Goal: Task Accomplishment & Management: Manage account settings

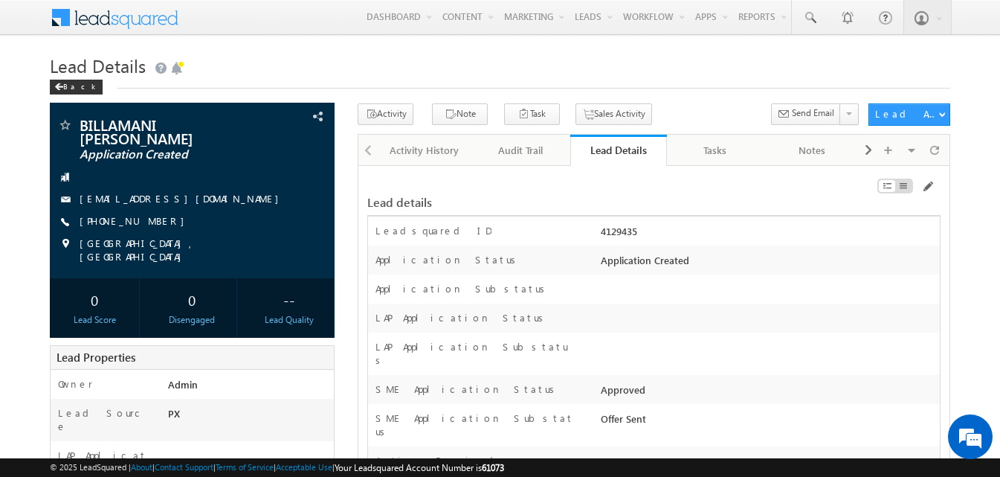
click at [762, 281] on div "Application Substatus" at bounding box center [654, 288] width 572 height 29
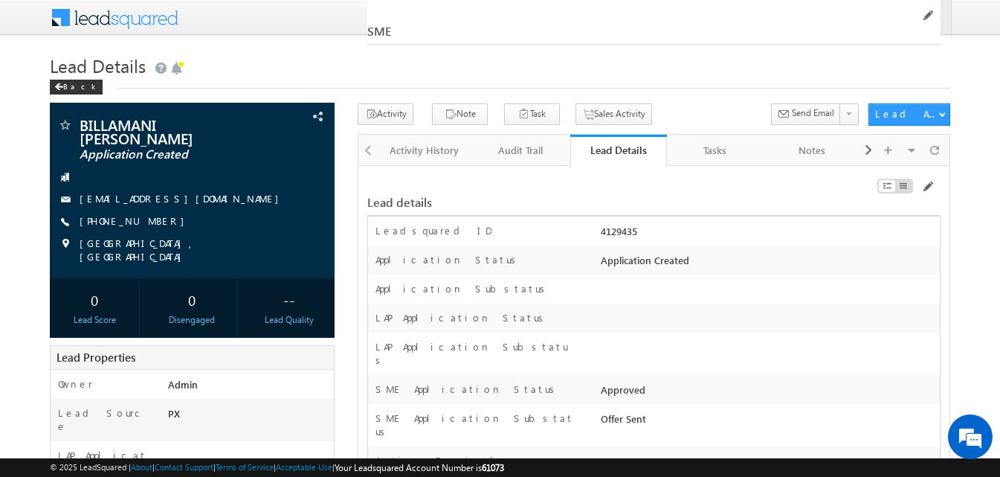
scroll to position [24562, 0]
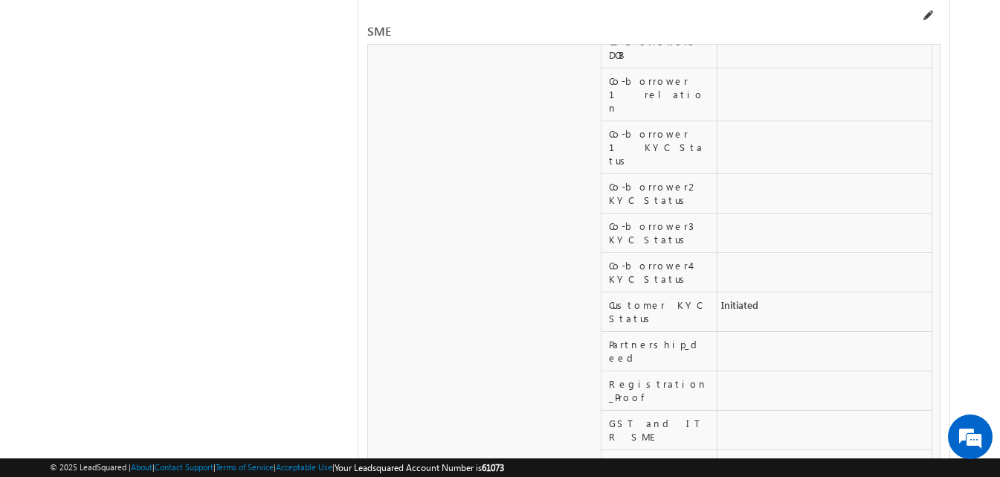
click at [926, 13] on span at bounding box center [927, 16] width 12 height 12
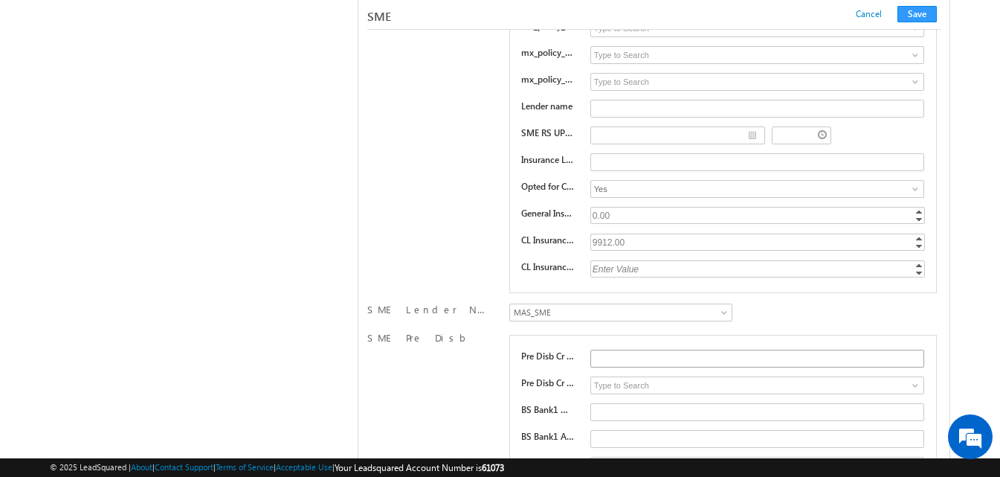
scroll to position [21850, 0]
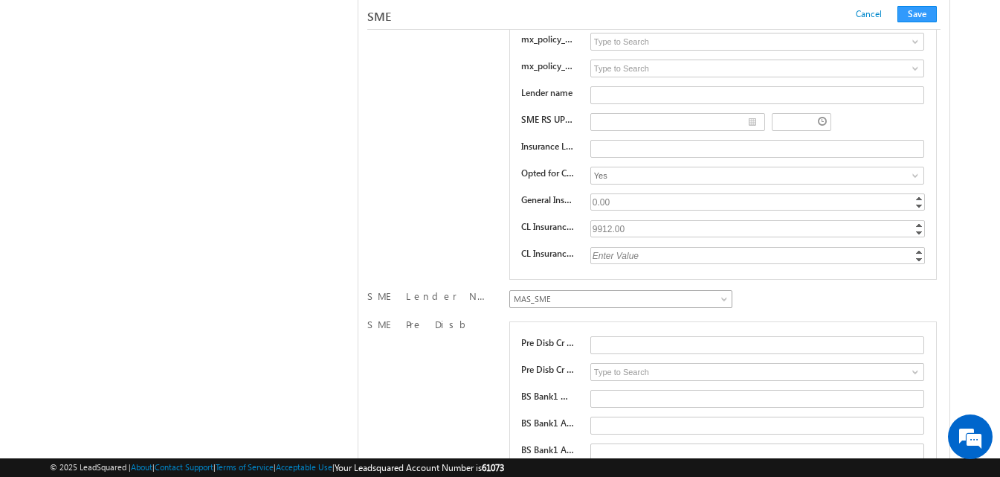
click at [606, 302] on span "MAS_SME" at bounding box center [618, 298] width 216 height 13
click at [921, 16] on button "Save" at bounding box center [916, 14] width 39 height 16
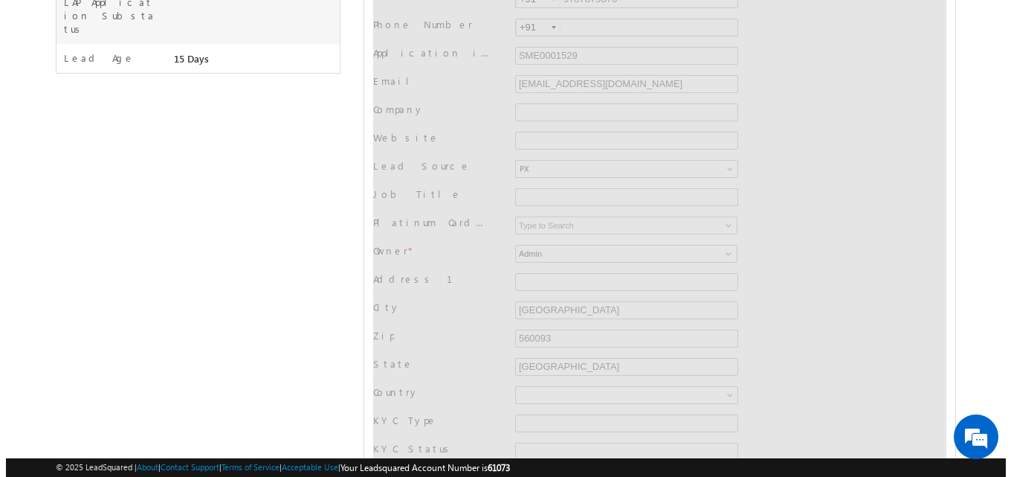
scroll to position [0, 0]
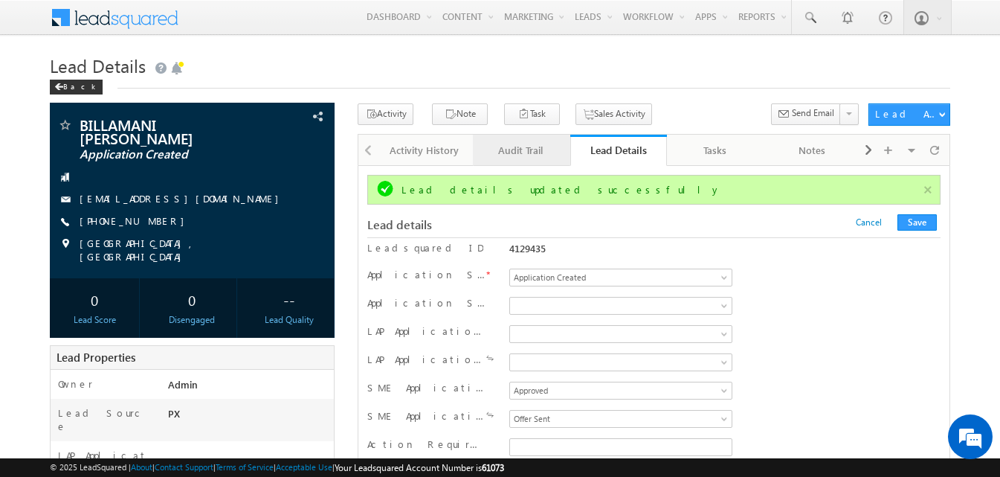
click at [537, 157] on div "Audit Trail" at bounding box center [520, 150] width 71 height 18
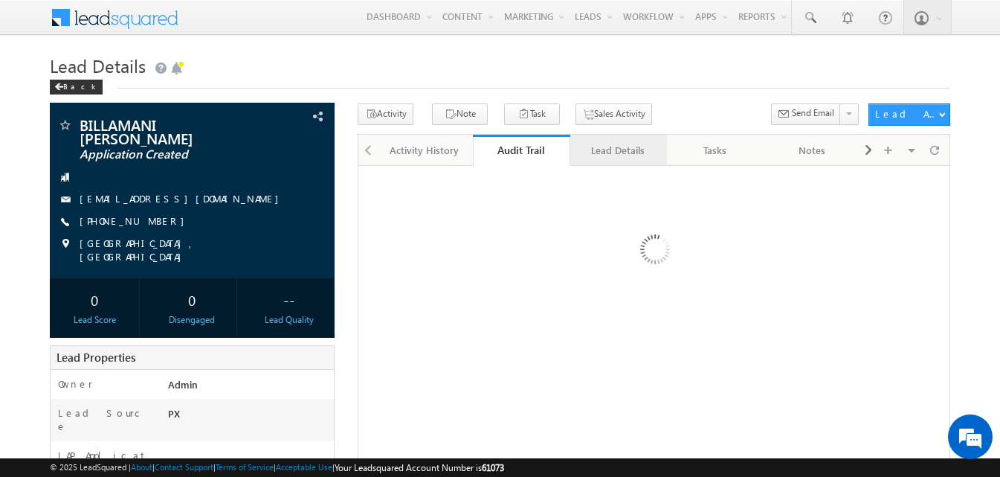
click at [645, 161] on link "Lead Details" at bounding box center [618, 150] width 97 height 31
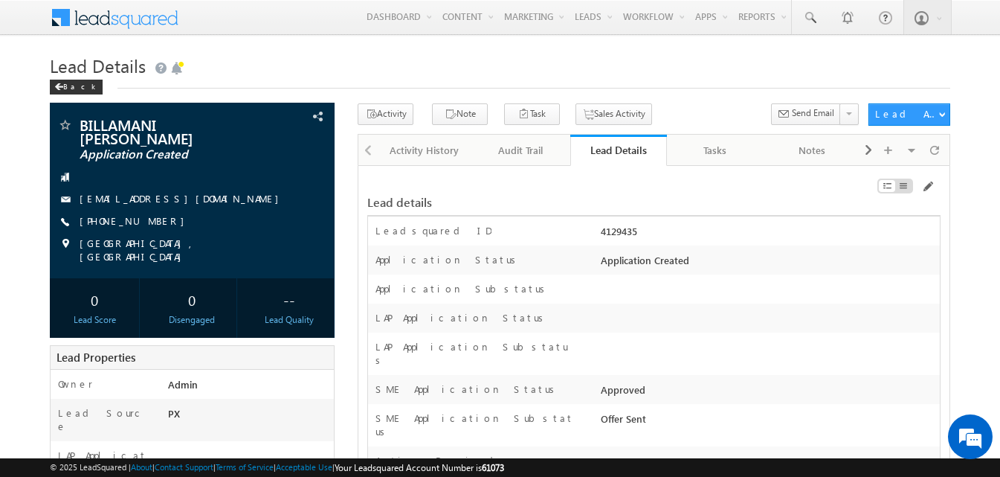
click at [619, 231] on div "4129435" at bounding box center [768, 234] width 343 height 21
copy div "4129435"
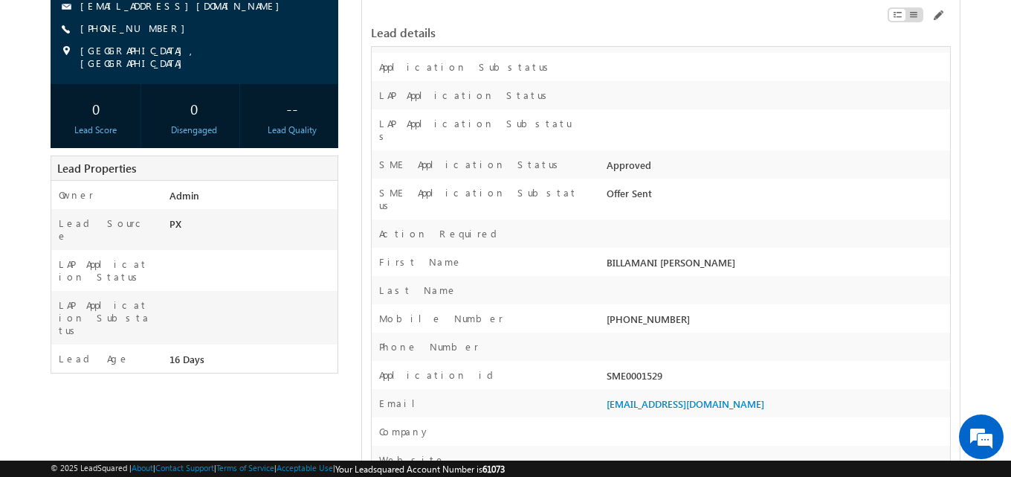
scroll to position [223, 0]
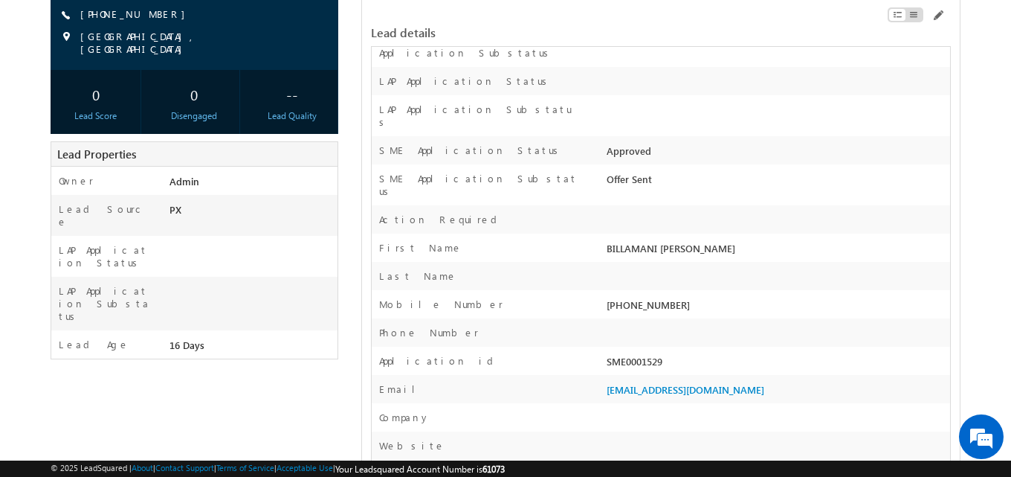
click at [634, 354] on div "SME0001529" at bounding box center [776, 364] width 347 height 21
click at [633, 354] on div "SME0001529" at bounding box center [776, 364] width 347 height 21
copy div "SME0001529"
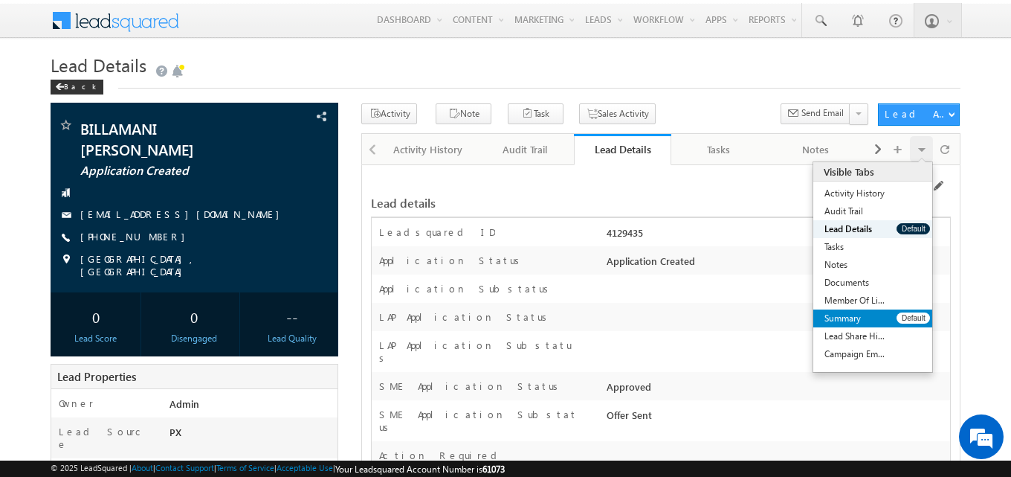
scroll to position [0, 0]
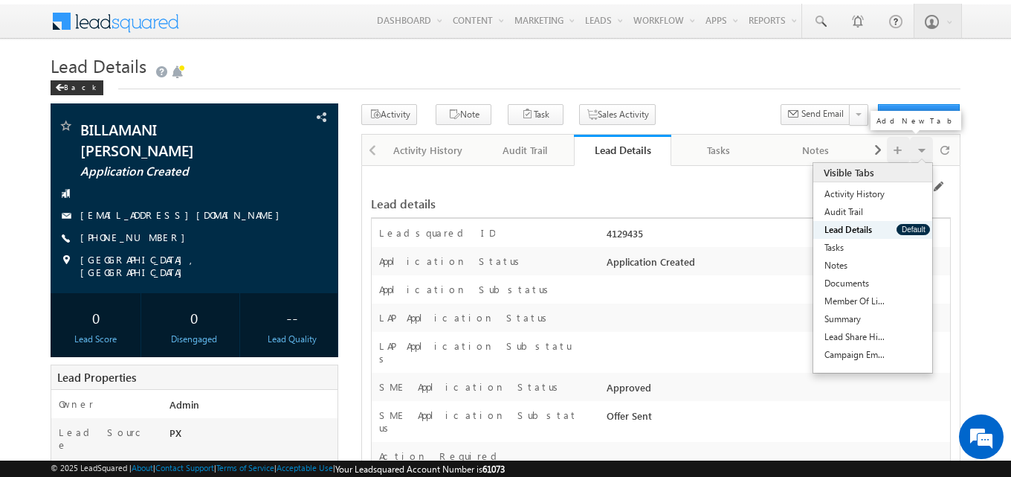
click at [887, 151] on div at bounding box center [898, 150] width 23 height 26
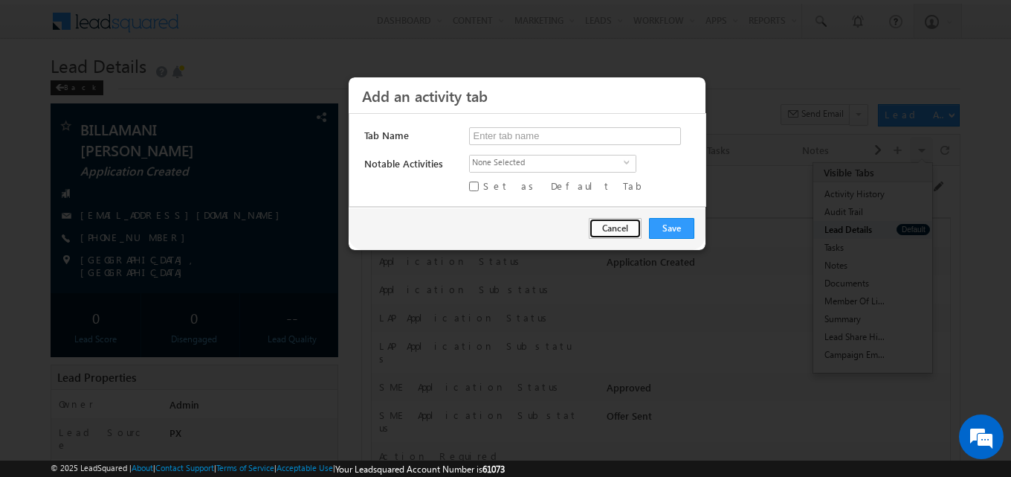
click at [611, 228] on button "Cancel" at bounding box center [615, 228] width 53 height 21
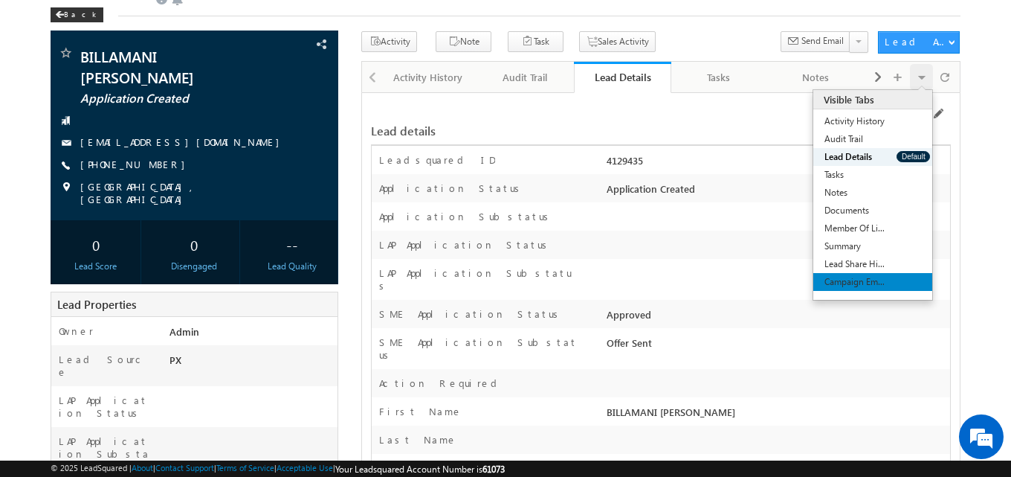
scroll to position [74, 0]
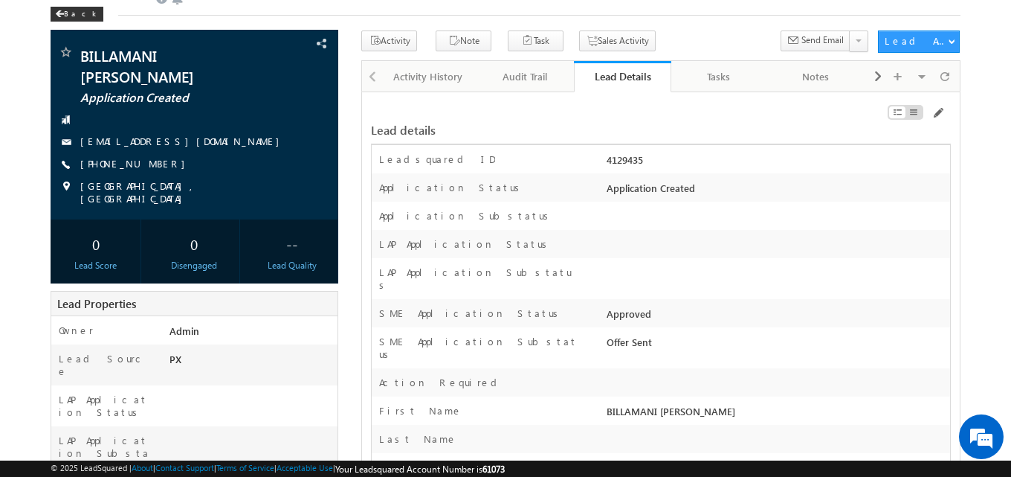
click at [755, 157] on div "4129435" at bounding box center [776, 162] width 347 height 21
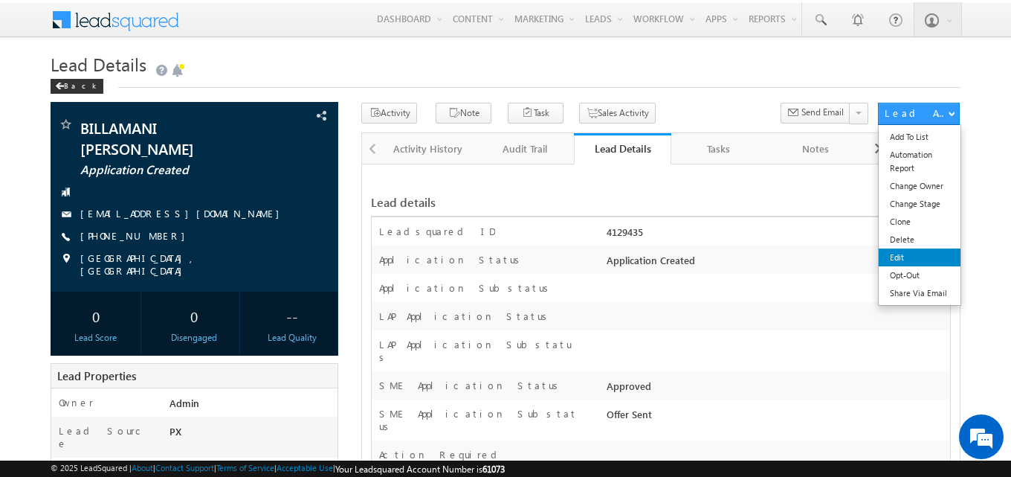
scroll to position [2, 0]
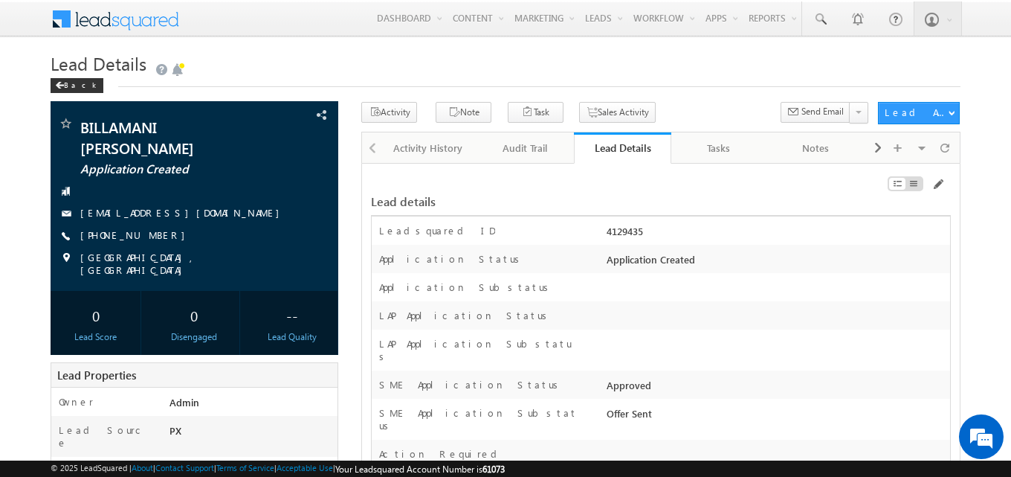
click at [820, 221] on div "Leadsquared ID 4129435" at bounding box center [661, 230] width 578 height 28
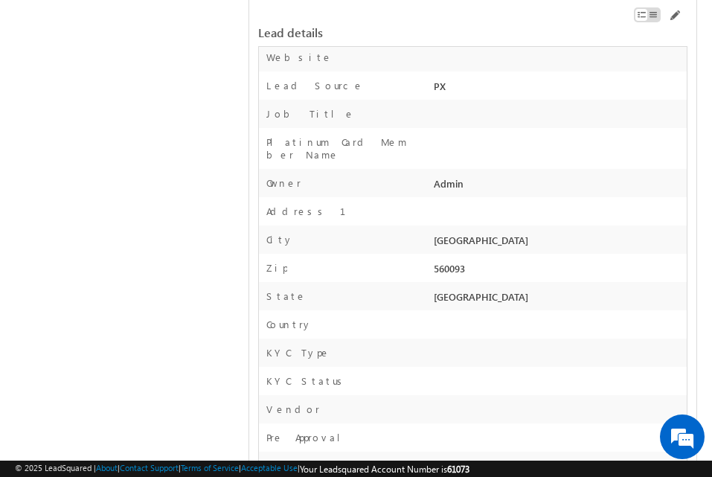
scroll to position [683, 0]
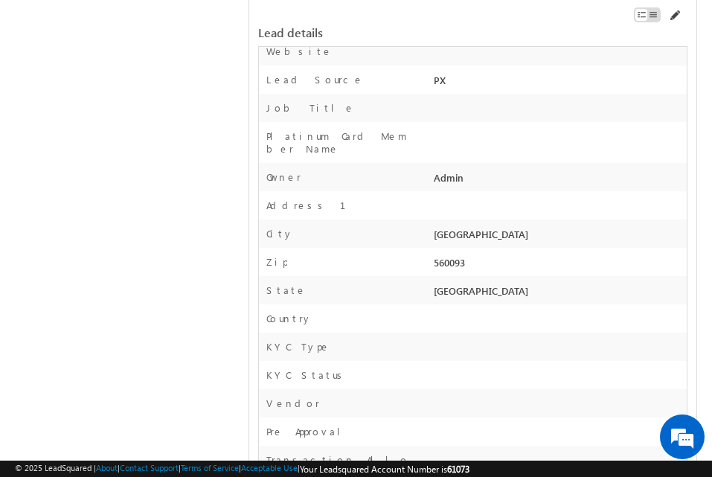
click at [671, 18] on span at bounding box center [674, 16] width 12 height 12
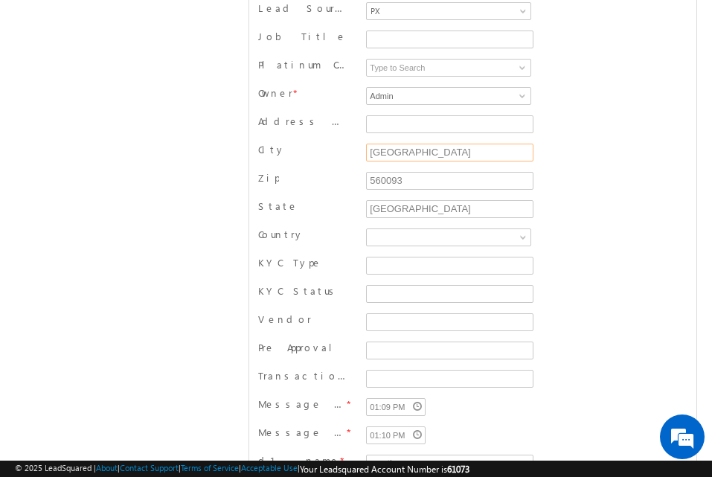
click at [493, 144] on input "[GEOGRAPHIC_DATA]" at bounding box center [449, 153] width 167 height 18
type input "[GEOGRAPHIC_DATA]"
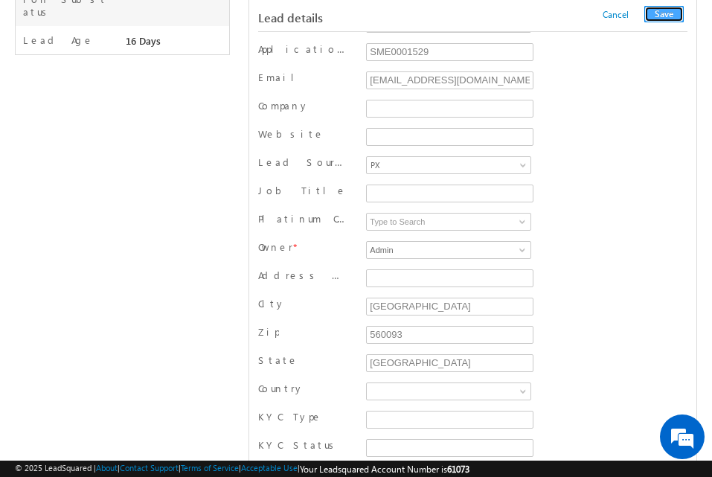
click at [664, 16] on button "Save" at bounding box center [663, 14] width 39 height 16
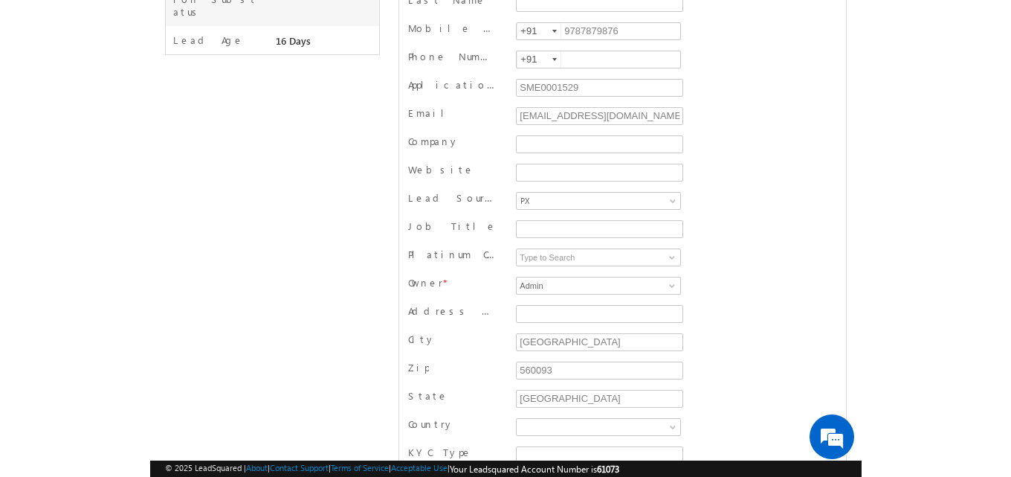
scroll to position [0, 0]
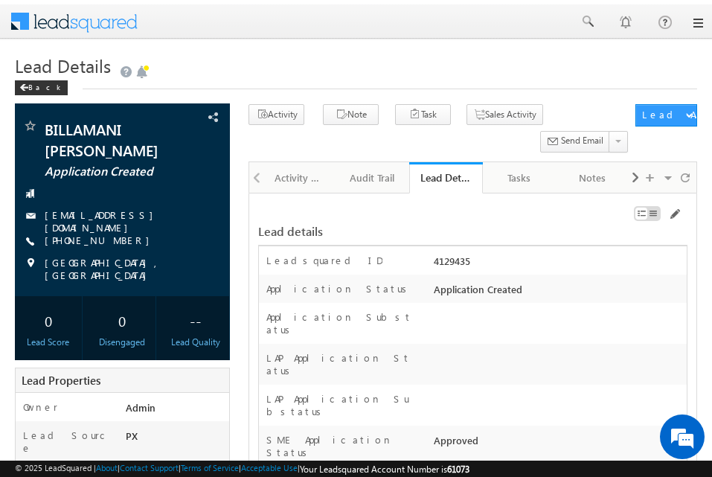
click at [695, 22] on link at bounding box center [697, 23] width 12 height 12
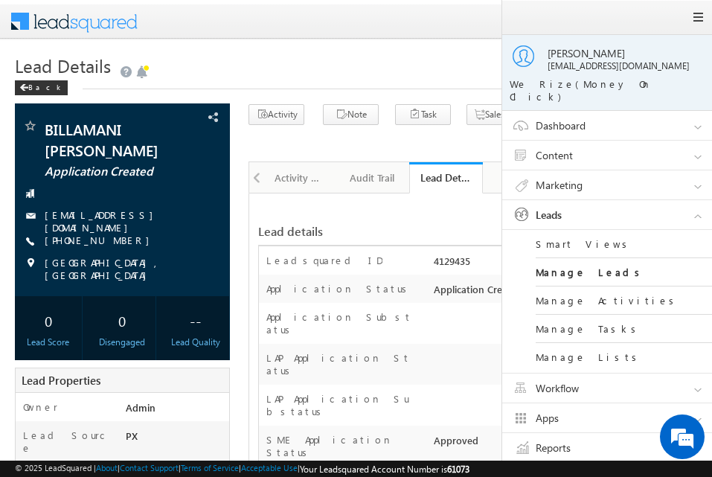
click at [462, 86] on div "Back" at bounding box center [356, 85] width 682 height 10
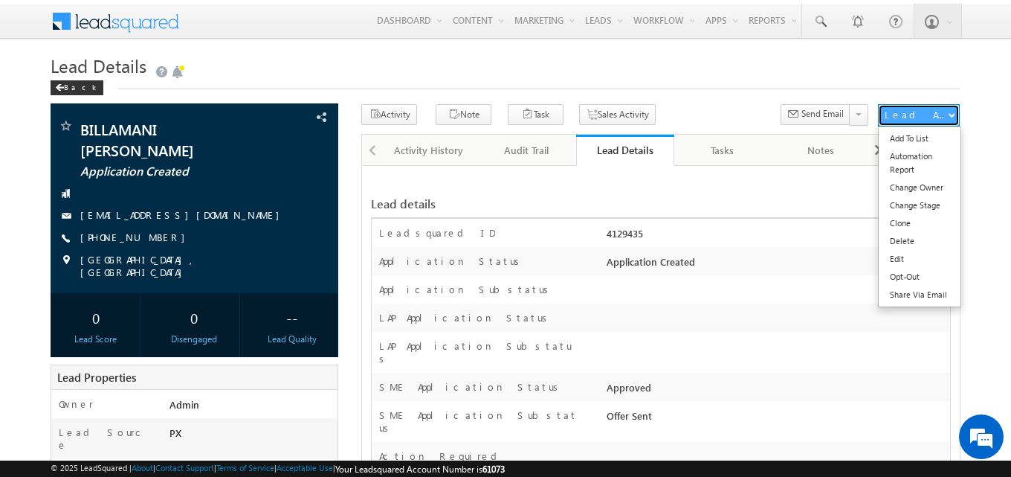
click at [897, 112] on div "Lead Actions" at bounding box center [916, 114] width 63 height 13
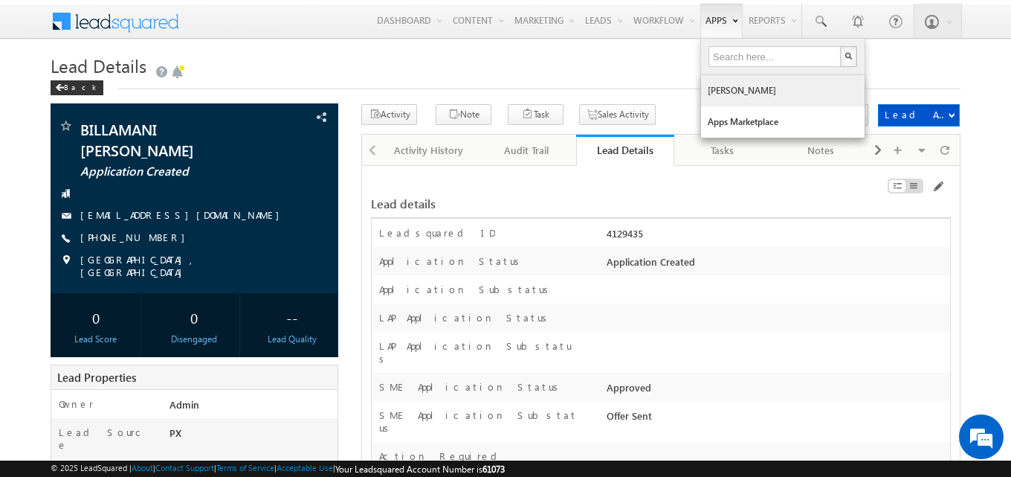
click at [729, 88] on link "[PERSON_NAME]" at bounding box center [783, 90] width 164 height 31
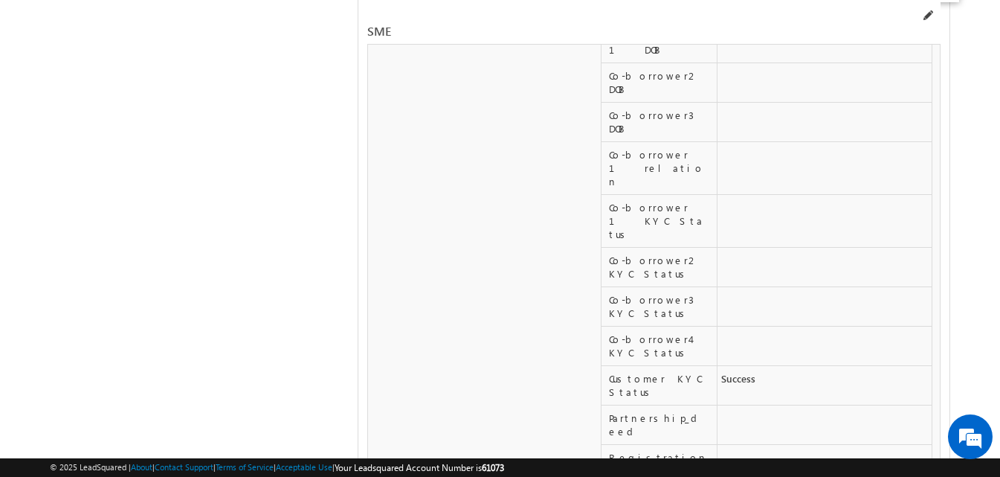
click at [929, 18] on span at bounding box center [927, 16] width 12 height 12
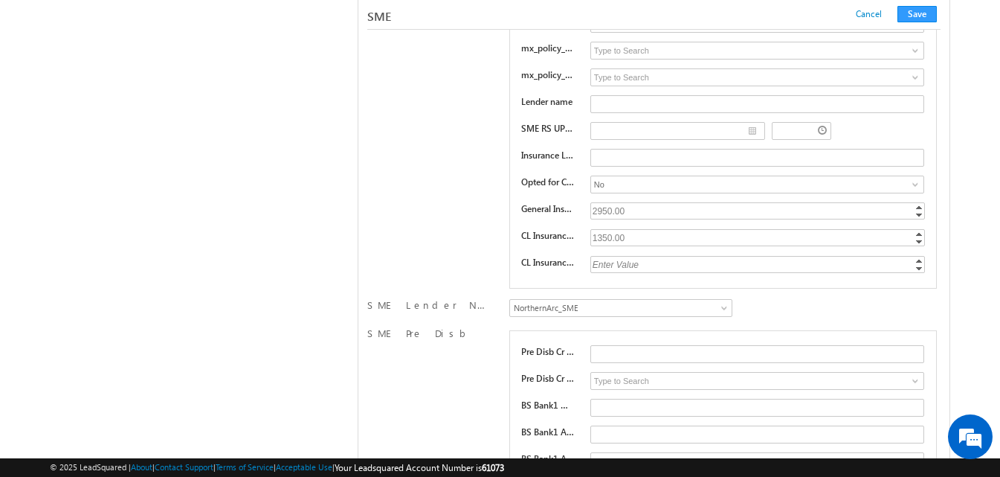
scroll to position [21850, 0]
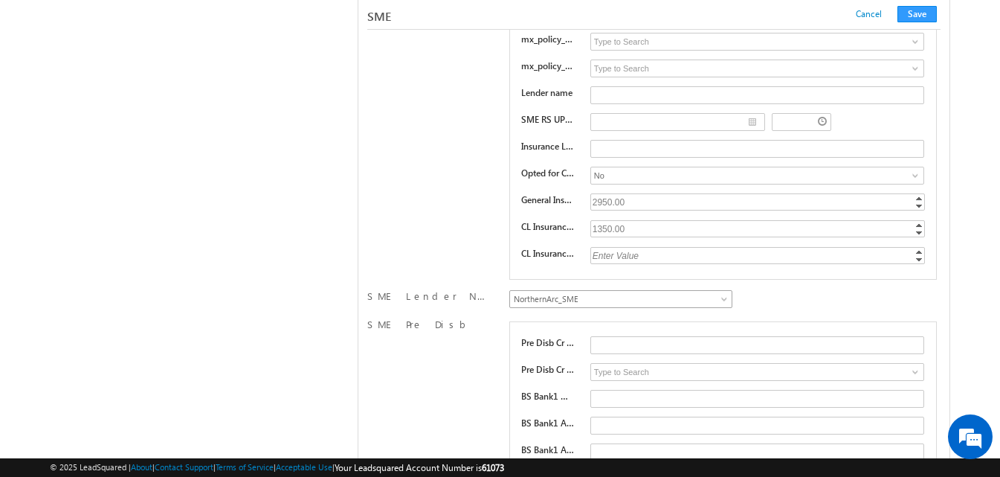
click at [573, 297] on span "NorthernArc_SME" at bounding box center [618, 298] width 216 height 13
click at [909, 16] on button "Save" at bounding box center [916, 14] width 39 height 16
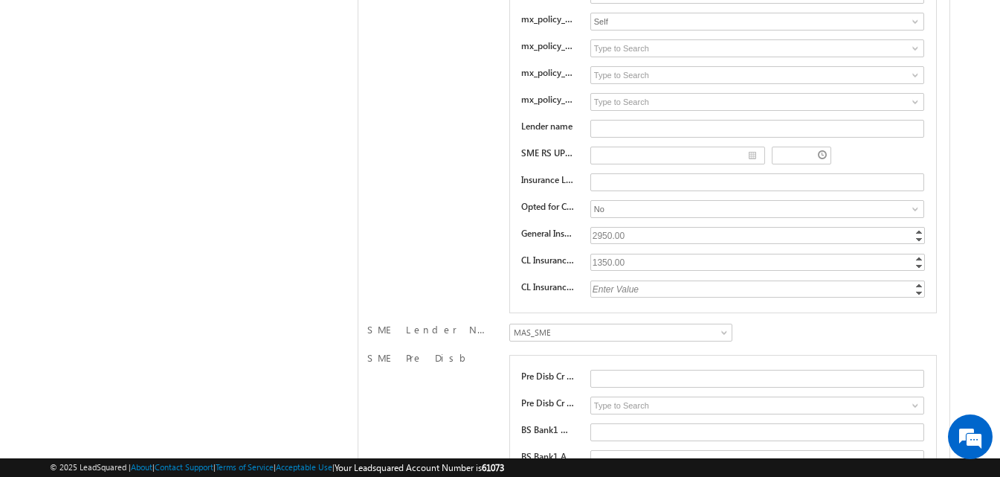
scroll to position [0, 0]
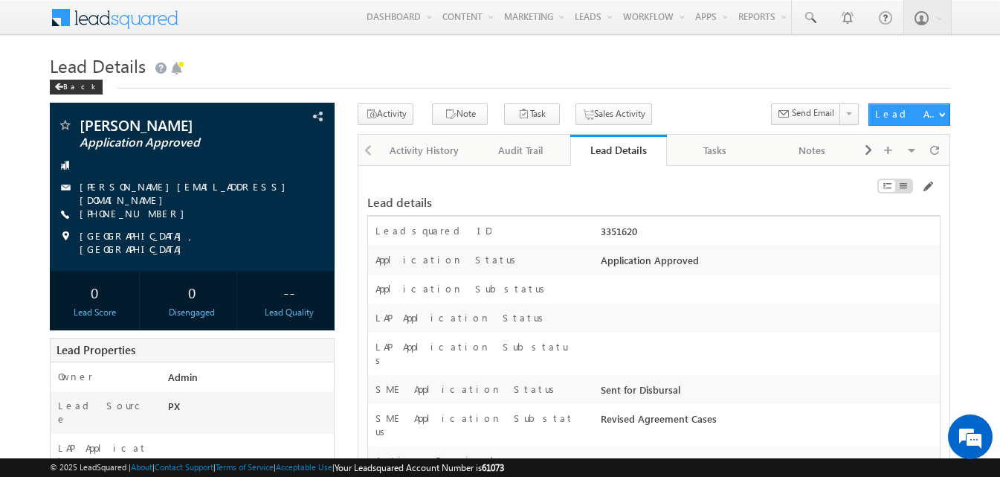
click at [627, 236] on div "3351620" at bounding box center [768, 234] width 343 height 21
click at [622, 236] on div "3351620" at bounding box center [768, 234] width 343 height 21
copy div "3351620"
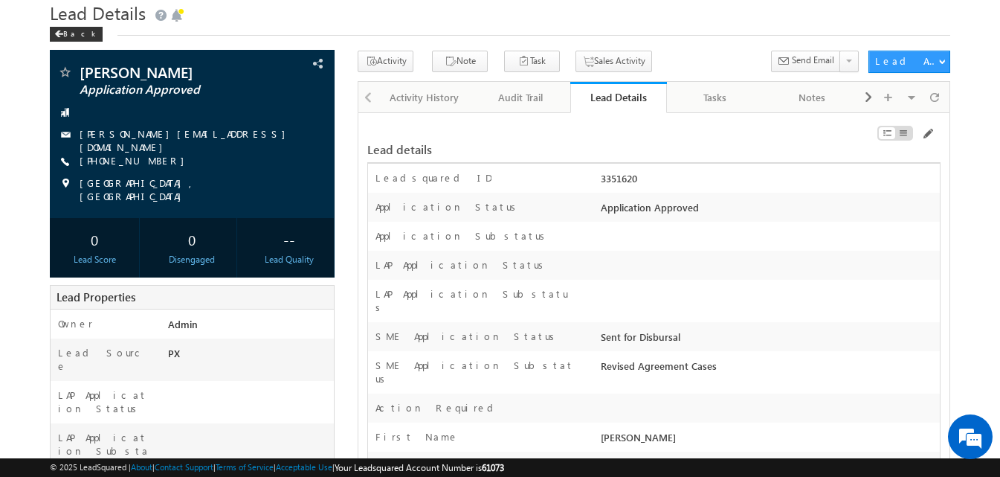
scroll to position [149, 0]
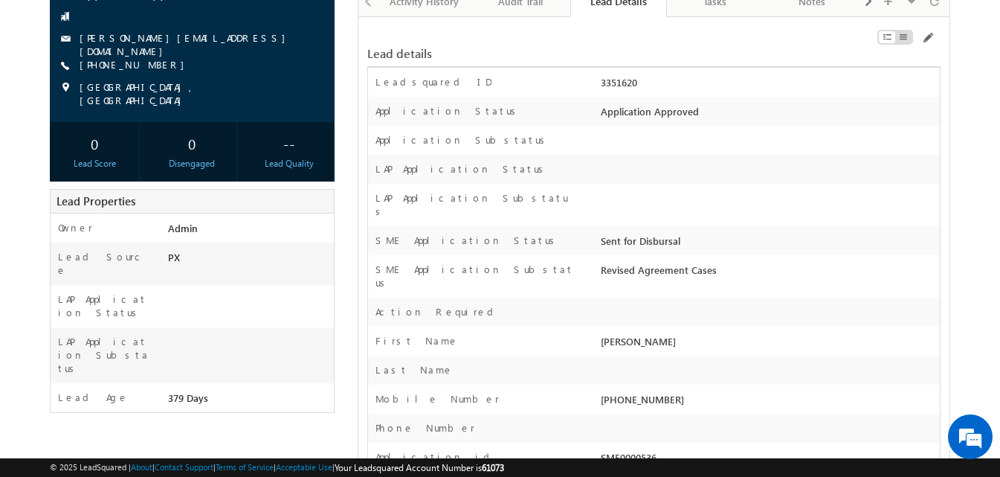
copy div "3351620"
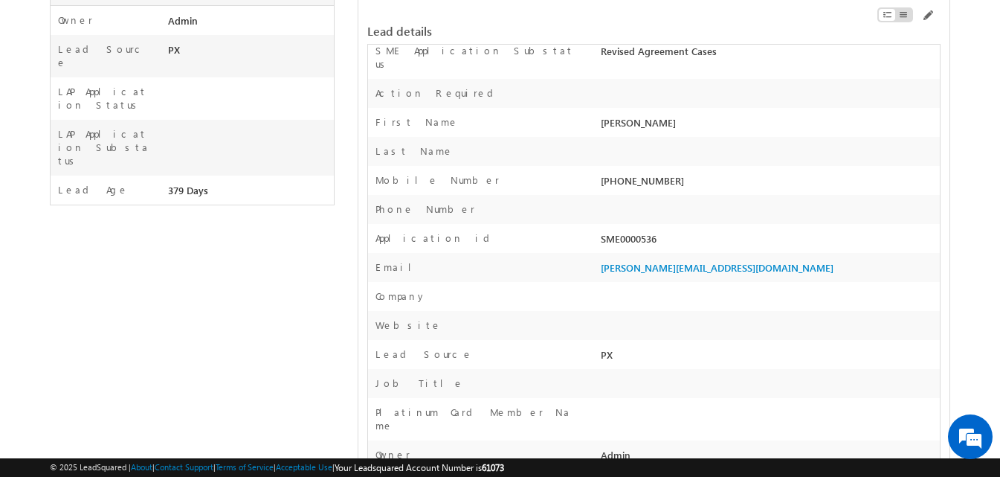
scroll to position [372, 0]
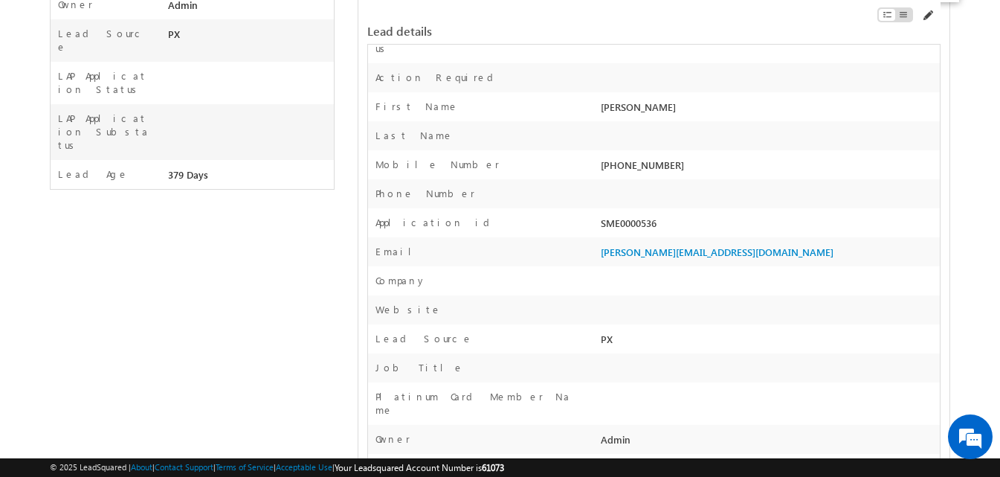
click at [929, 15] on span at bounding box center [927, 16] width 12 height 12
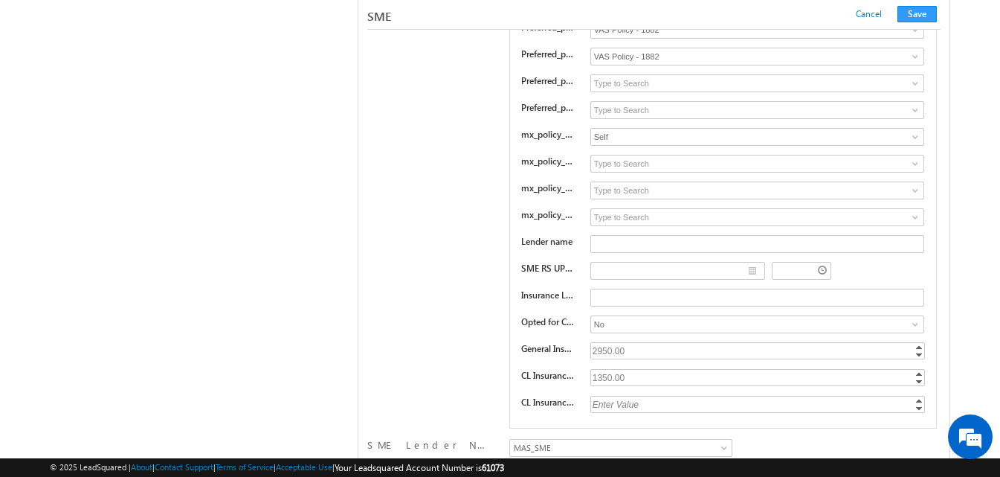
scroll to position [21850, 0]
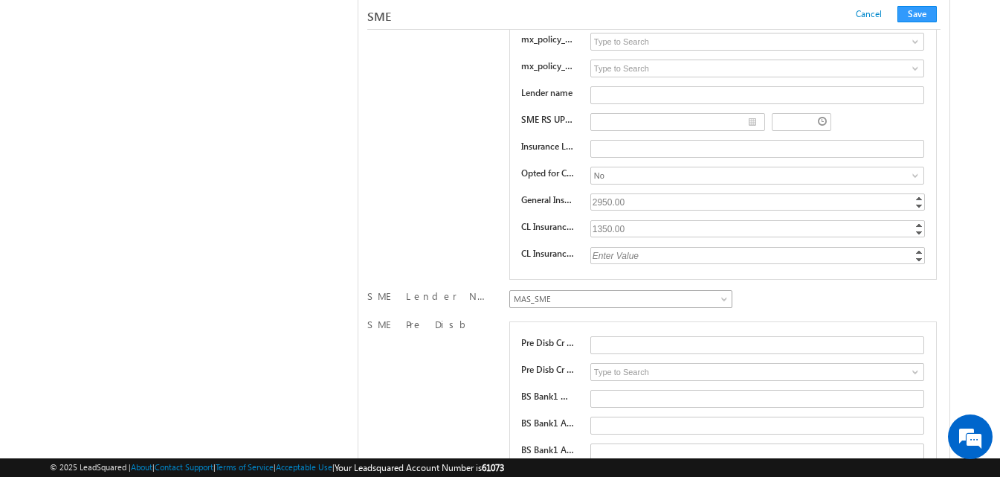
click at [712, 306] on span "MAS_SME" at bounding box center [618, 298] width 216 height 13
click at [919, 13] on button "Save" at bounding box center [916, 14] width 39 height 16
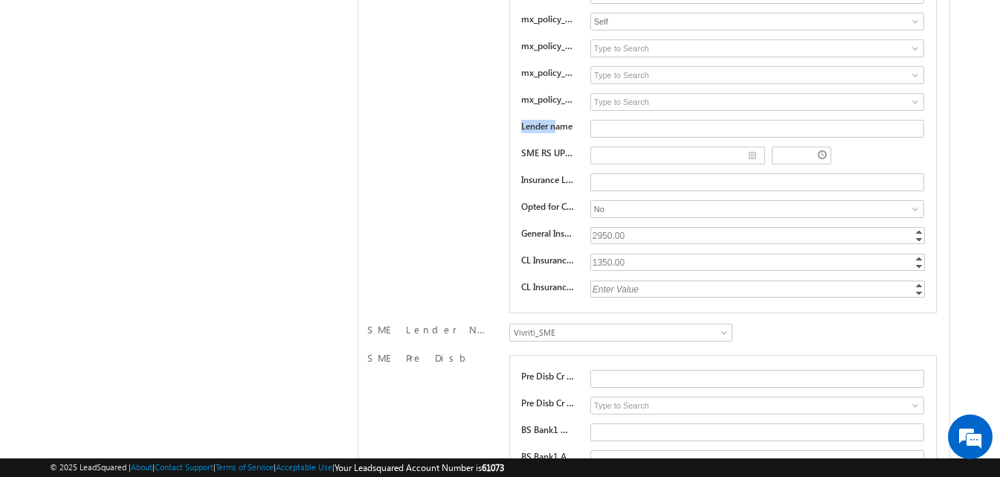
scroll to position [0, 0]
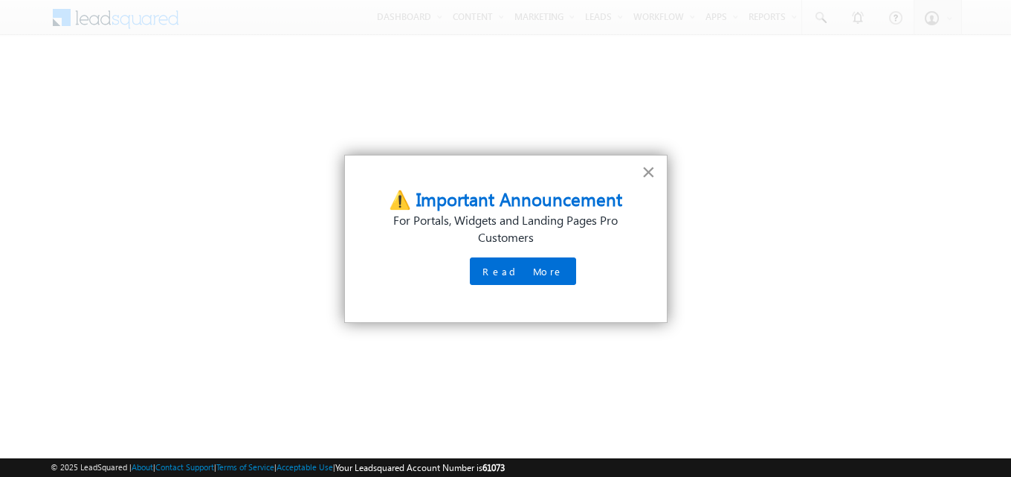
click at [644, 175] on button "×" at bounding box center [649, 172] width 14 height 24
